Goal: Task Accomplishment & Management: Manage account settings

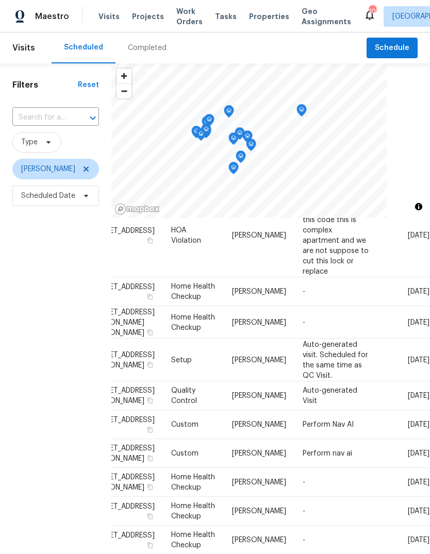
scroll to position [62, 83]
click at [0, 0] on icon at bounding box center [0, 0] width 0 height 0
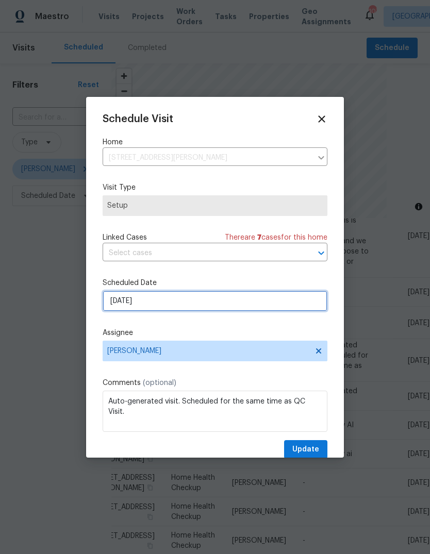
click at [285, 301] on input "[DATE]" at bounding box center [215, 301] width 225 height 21
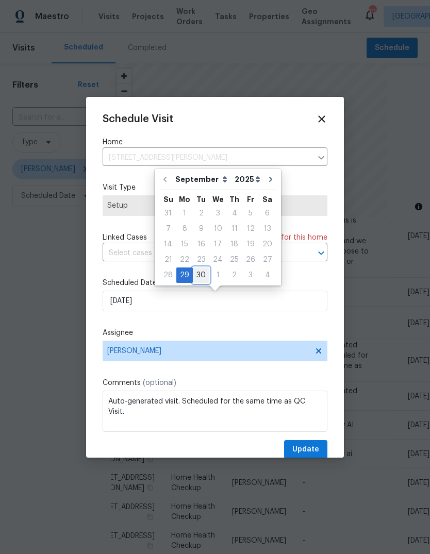
click at [200, 275] on div "30" at bounding box center [201, 275] width 17 height 14
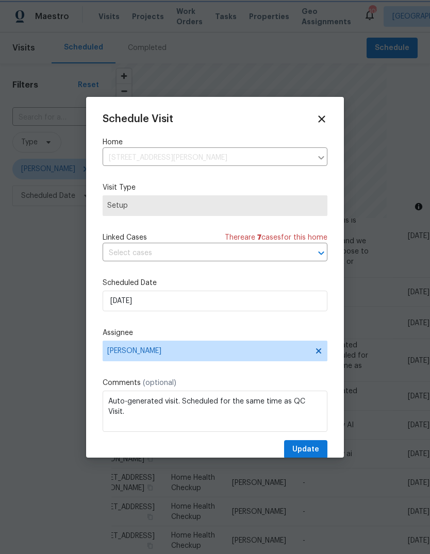
type input "9/30/2025"
click at [318, 449] on span "Update" at bounding box center [305, 449] width 27 height 13
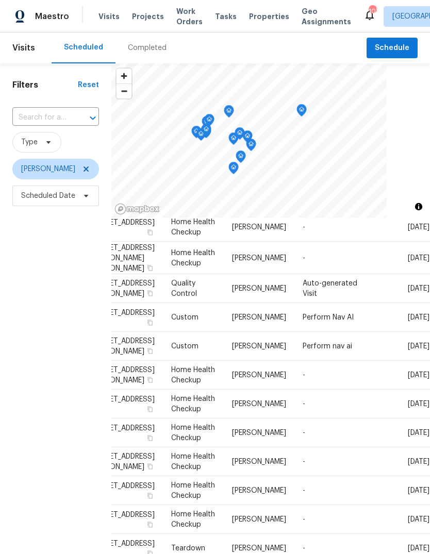
scroll to position [127, 83]
click at [0, 0] on icon at bounding box center [0, 0] width 0 height 0
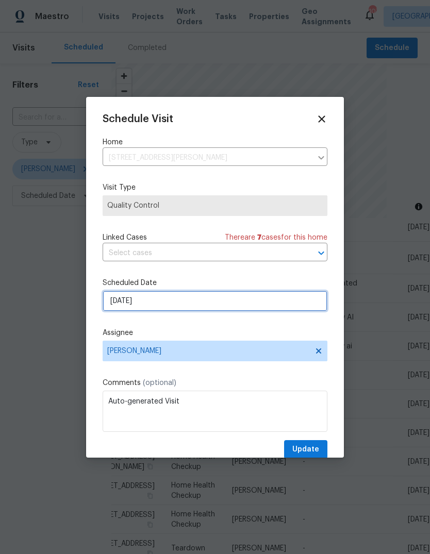
click at [265, 302] on input "[DATE]" at bounding box center [215, 301] width 225 height 21
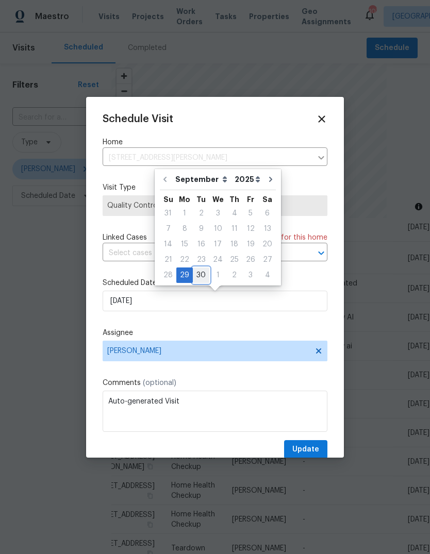
click at [205, 277] on div "30" at bounding box center [201, 275] width 17 height 14
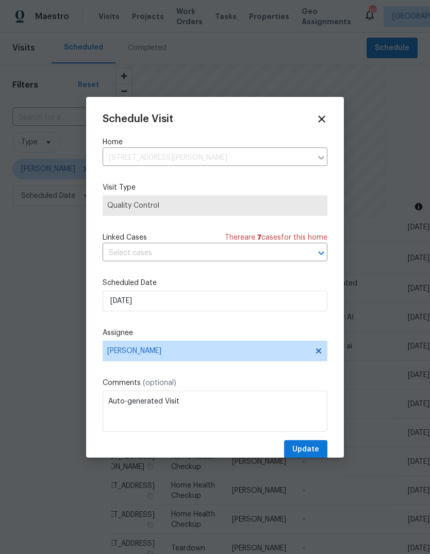
type input "9/30/2025"
click at [319, 443] on button "Update" at bounding box center [305, 449] width 43 height 19
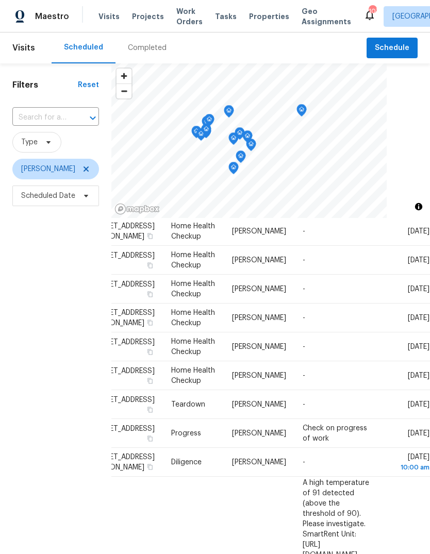
scroll to position [243, 83]
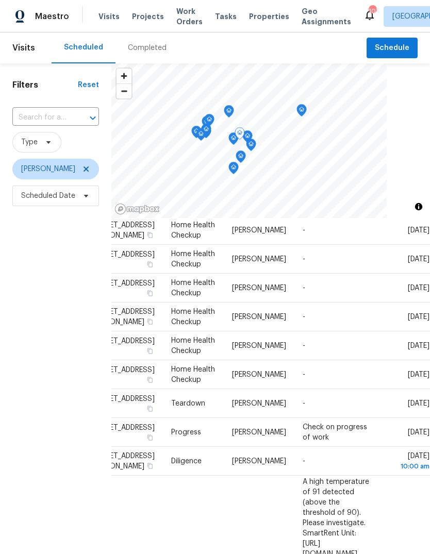
click at [0, 0] on icon at bounding box center [0, 0] width 0 height 0
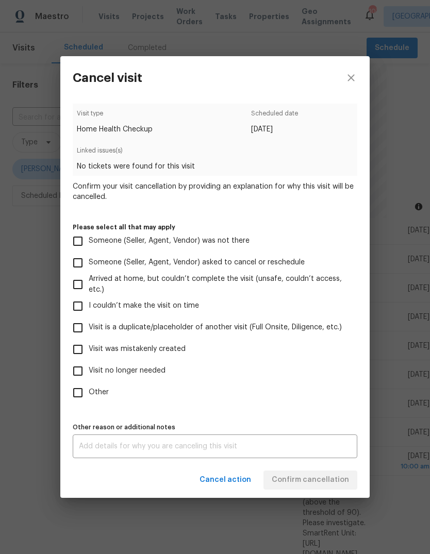
click at [147, 349] on span "Visit was mistakenly created" at bounding box center [137, 349] width 97 height 11
click at [89, 349] on input "Visit was mistakenly created" at bounding box center [78, 350] width 22 height 22
checkbox input "true"
click at [330, 480] on span "Confirm cancellation" at bounding box center [310, 480] width 77 height 13
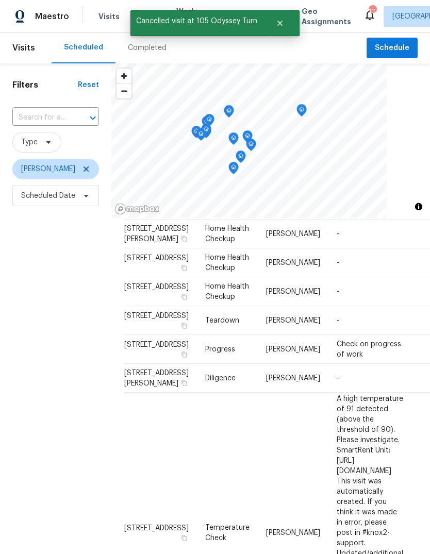
scroll to position [298, 0]
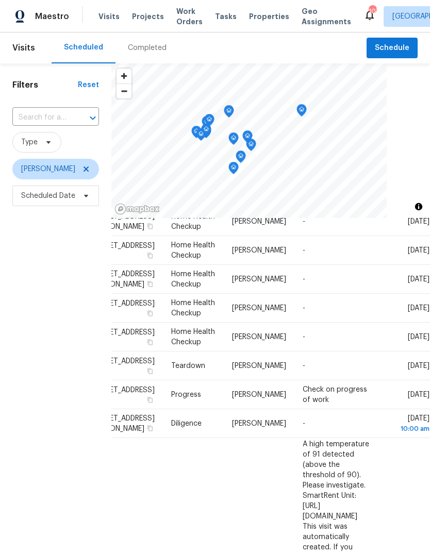
scroll to position [252, 83]
click at [0, 0] on icon at bounding box center [0, 0] width 0 height 0
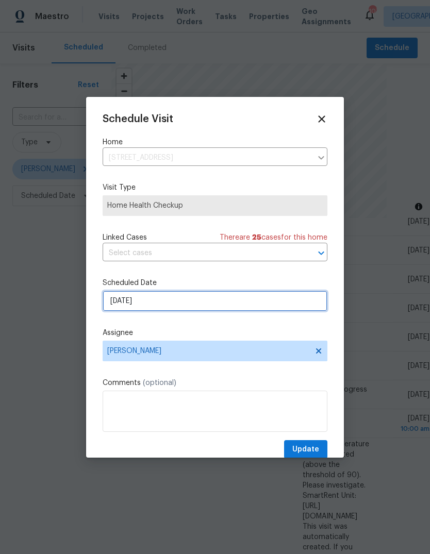
click at [292, 304] on input "[DATE]" at bounding box center [215, 301] width 225 height 21
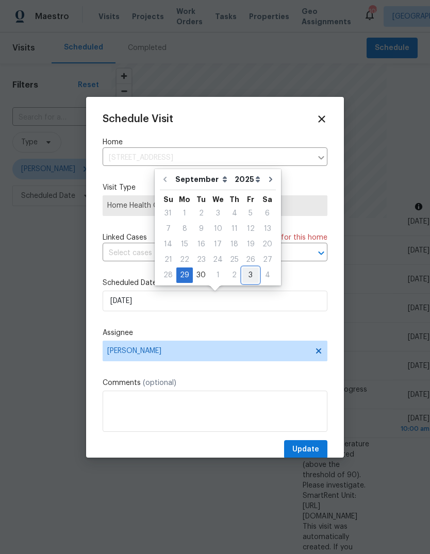
click at [252, 277] on div "3" at bounding box center [250, 275] width 17 height 14
type input "10/3/2025"
select select "9"
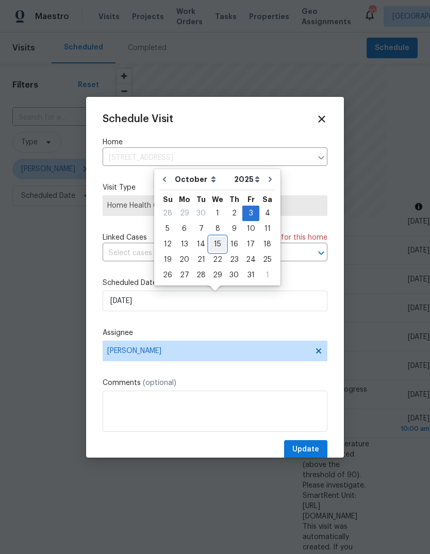
click at [216, 244] on div "15" at bounding box center [217, 244] width 17 height 14
type input "10/15/2025"
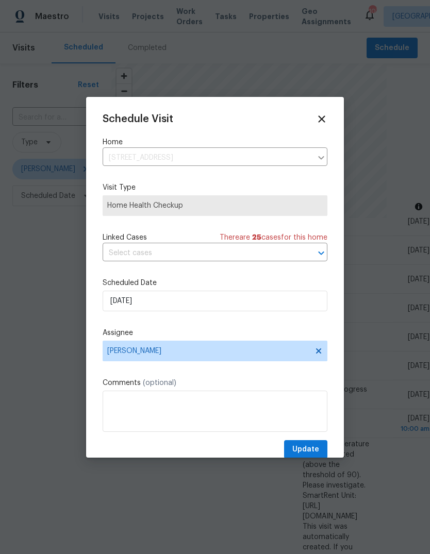
click at [320, 440] on div "Schedule Visit Home 5780 Par Four Ct, Lithonia, GA 30038 ​ Visit Type Home Heal…" at bounding box center [215, 286] width 225 height 346
click at [318, 450] on span "Update" at bounding box center [305, 449] width 27 height 13
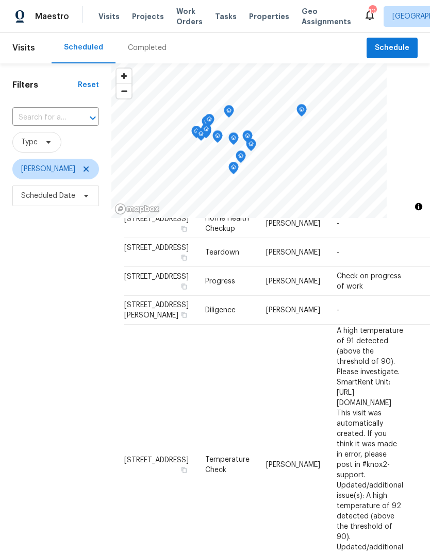
scroll to position [336, 0]
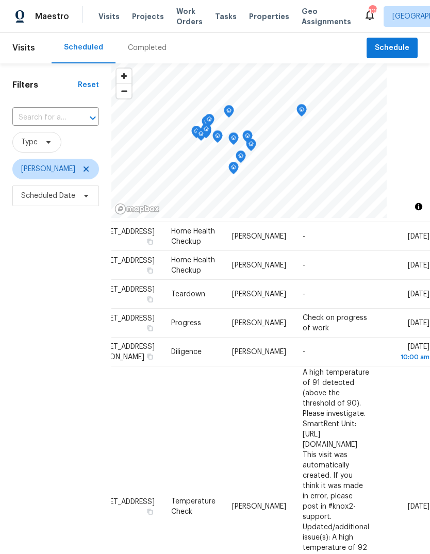
scroll to position [294, 83]
click at [0, 0] on icon at bounding box center [0, 0] width 0 height 0
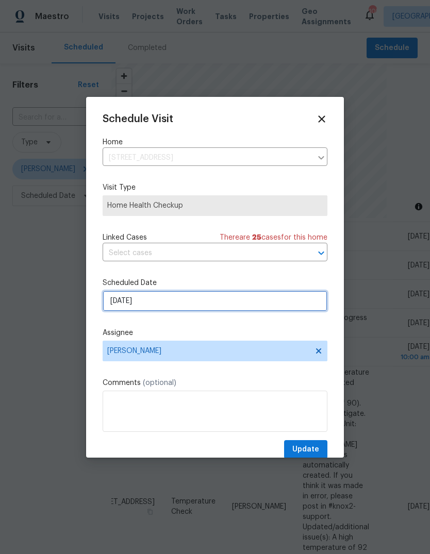
click at [289, 309] on input "[DATE]" at bounding box center [215, 301] width 225 height 21
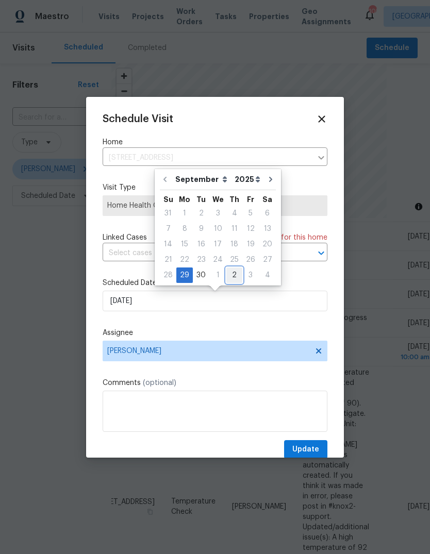
click at [226, 275] on div "2" at bounding box center [234, 275] width 16 height 14
type input "[DATE]"
select select "9"
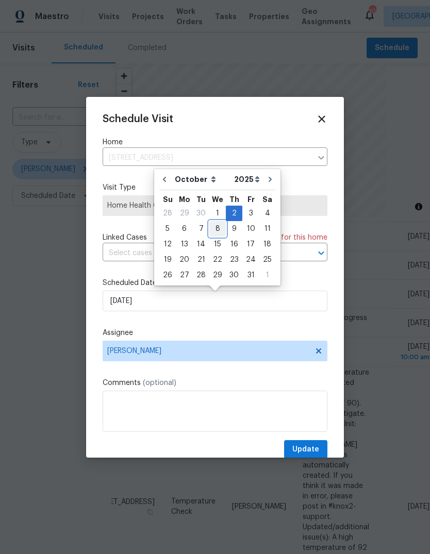
click at [221, 229] on div "8" at bounding box center [217, 229] width 17 height 14
type input "[DATE]"
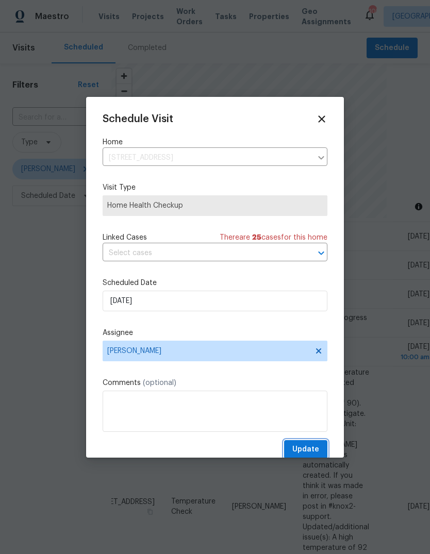
click at [321, 447] on button "Update" at bounding box center [305, 449] width 43 height 19
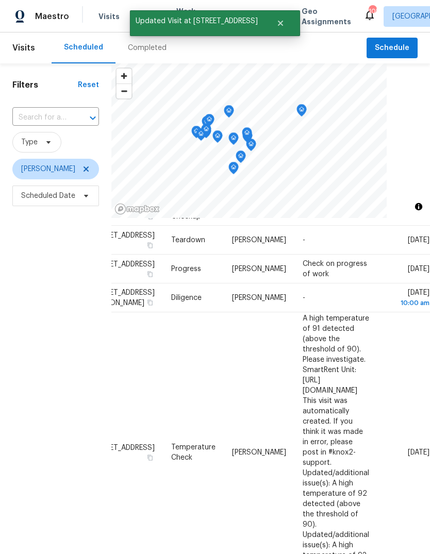
scroll to position [320, 83]
click at [0, 0] on icon at bounding box center [0, 0] width 0 height 0
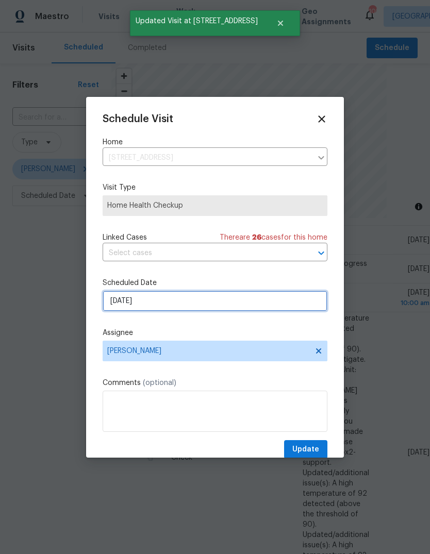
click at [290, 300] on input "[DATE]" at bounding box center [215, 301] width 225 height 21
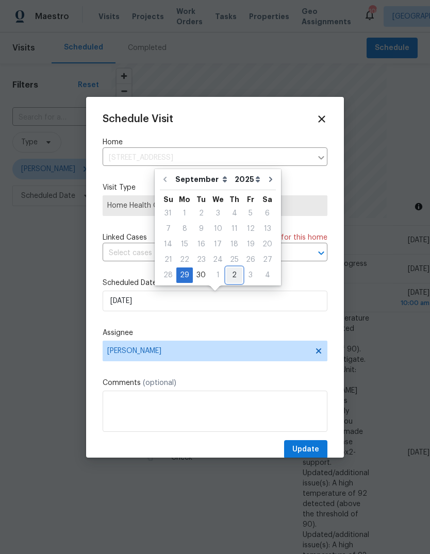
click at [234, 276] on div "2" at bounding box center [234, 275] width 16 height 14
type input "[DATE]"
select select "9"
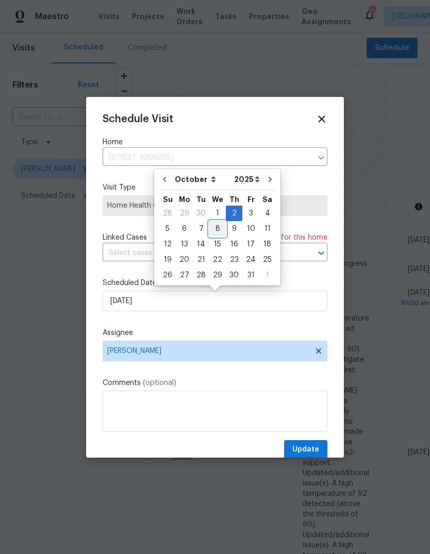
click at [221, 228] on div "8" at bounding box center [217, 229] width 17 height 14
type input "[DATE]"
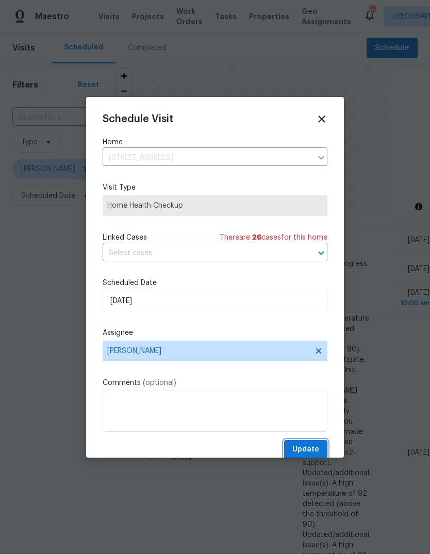
click at [319, 447] on span "Update" at bounding box center [305, 449] width 27 height 13
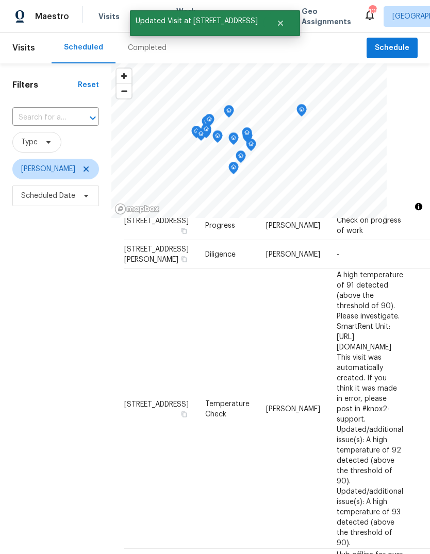
scroll to position [335, 0]
